Goal: Task Accomplishment & Management: Use online tool/utility

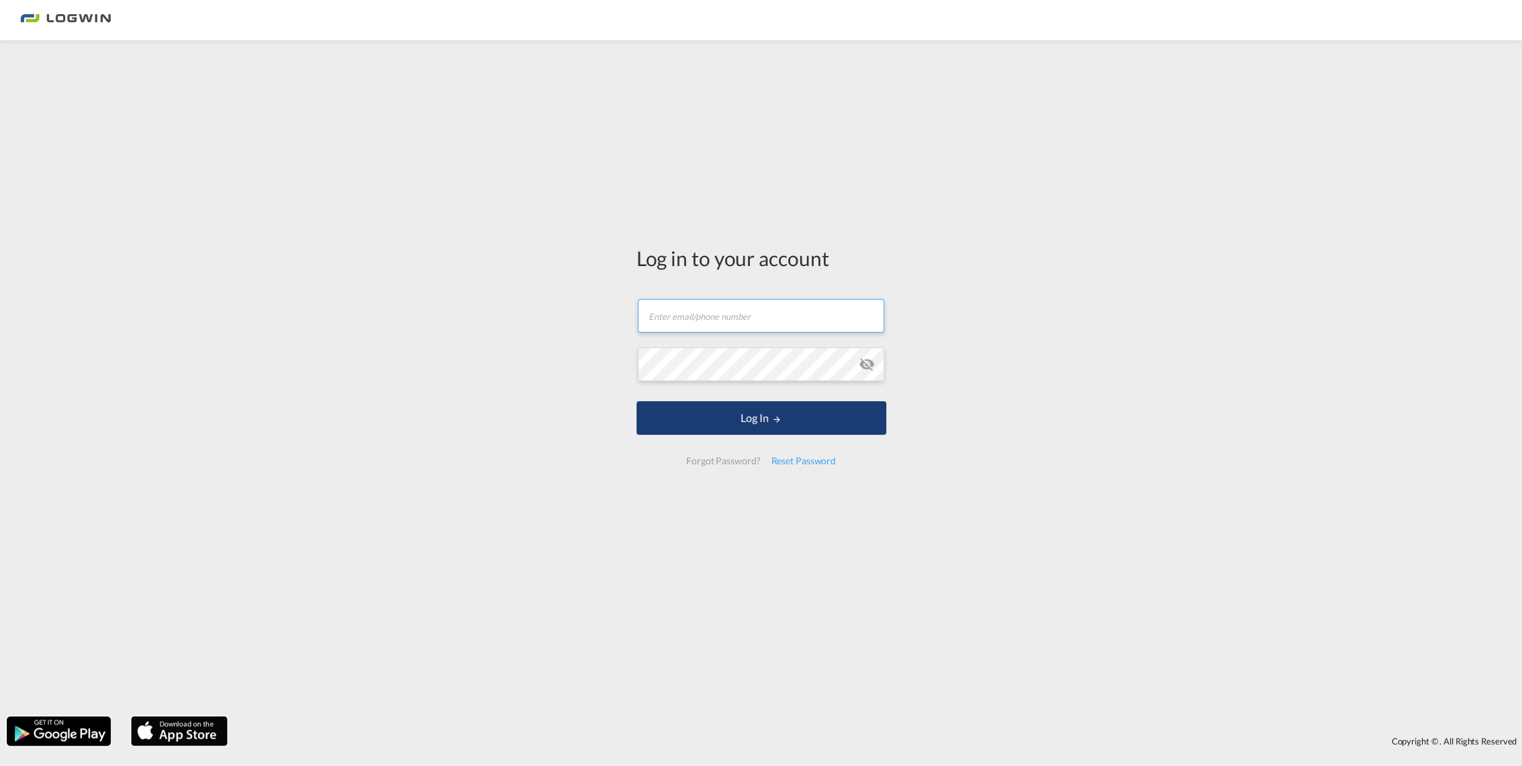
type input "[EMAIL_ADDRESS][DOMAIN_NAME]"
click at [736, 422] on button "Log In" at bounding box center [762, 418] width 250 height 34
